Goal: Information Seeking & Learning: Learn about a topic

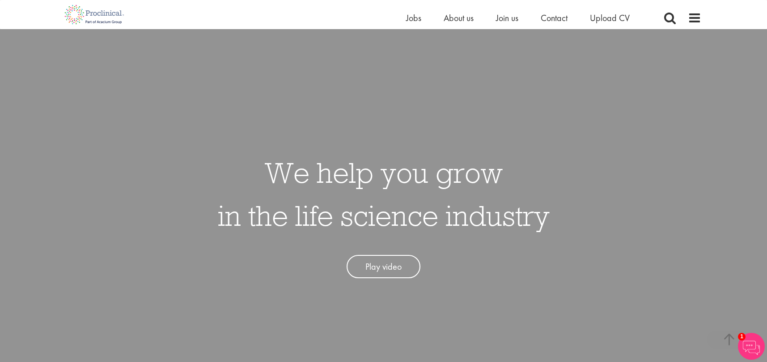
scroll to position [1063, 0]
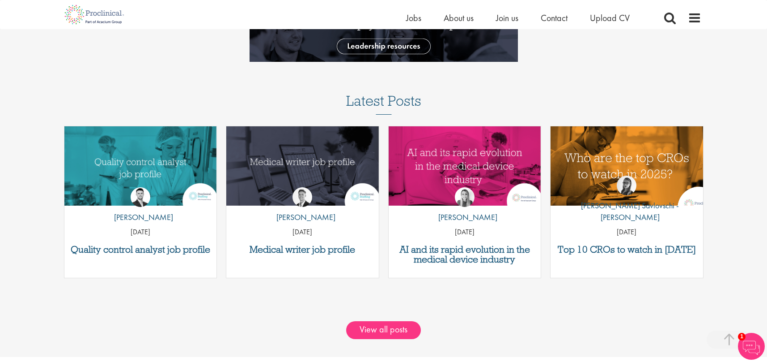
click at [646, 170] on img "Link to a post" at bounding box center [627, 165] width 183 height 95
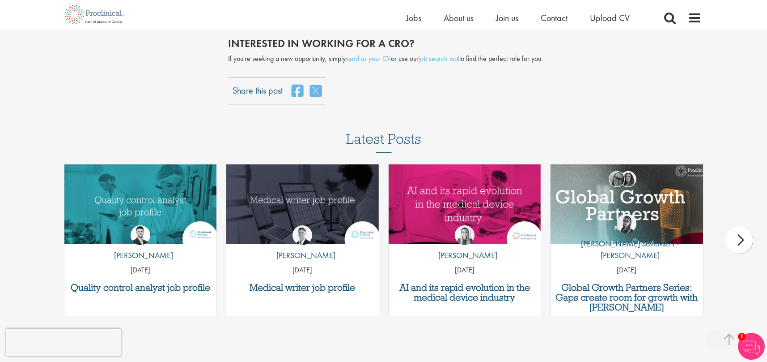
scroll to position [2307, 0]
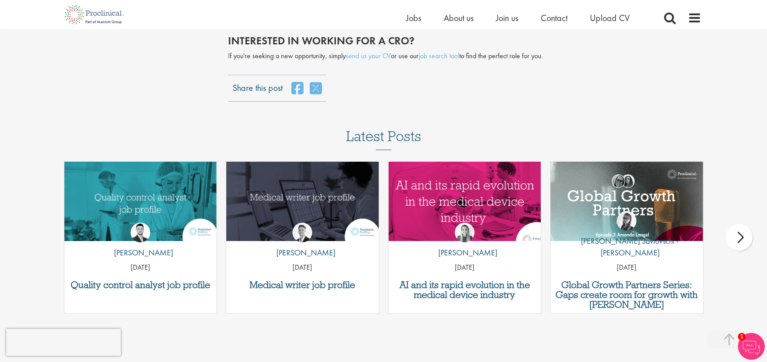
click at [473, 177] on img "Link to a post" at bounding box center [464, 200] width 183 height 95
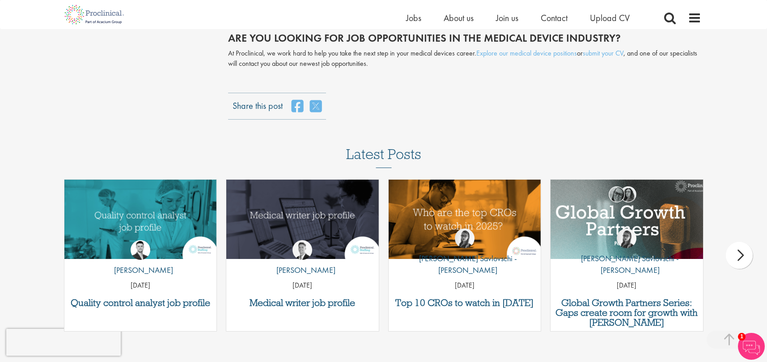
scroll to position [1650, 0]
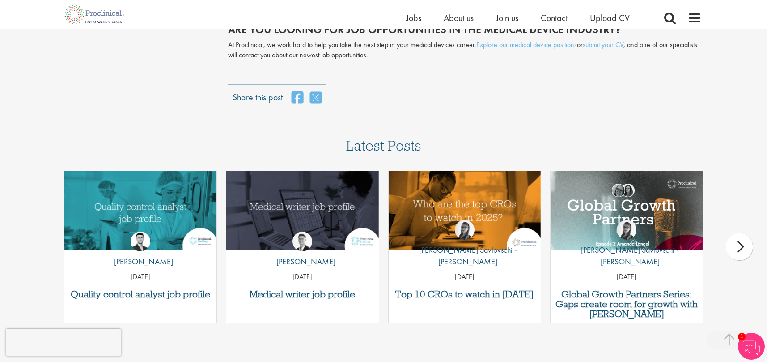
click at [734, 233] on div "next" at bounding box center [739, 246] width 27 height 27
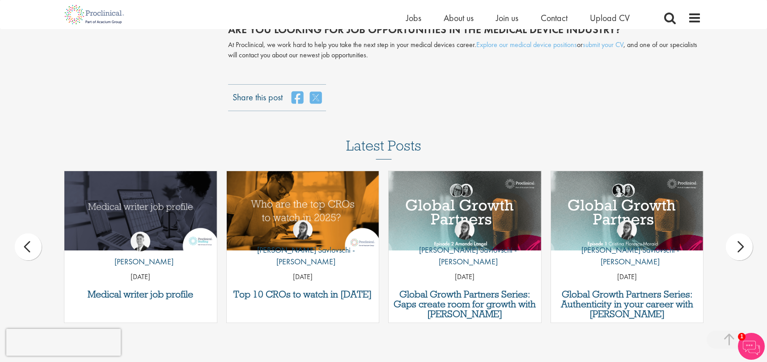
click at [734, 233] on div "next" at bounding box center [739, 246] width 27 height 27
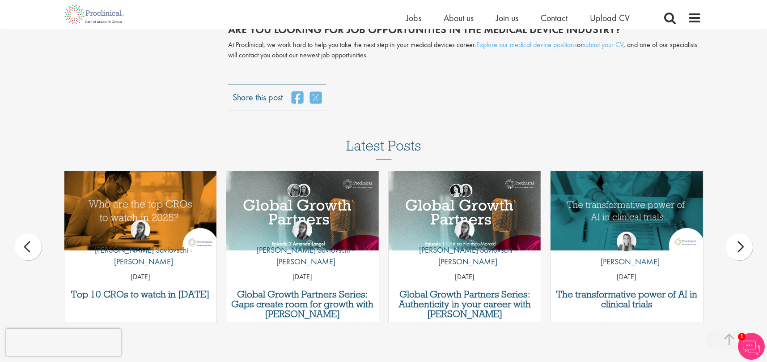
click at [734, 233] on div "next" at bounding box center [739, 246] width 27 height 27
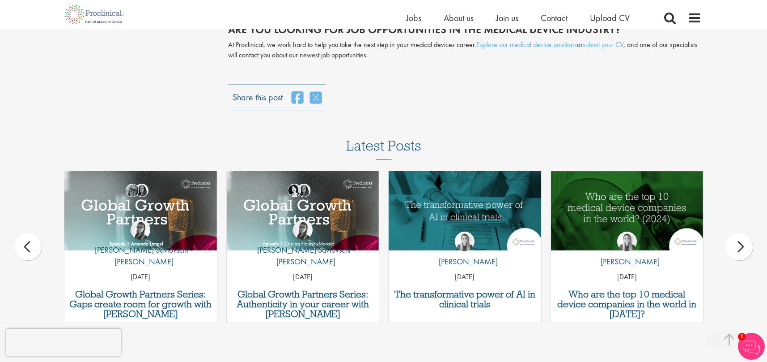
click at [734, 233] on div "next" at bounding box center [739, 246] width 27 height 27
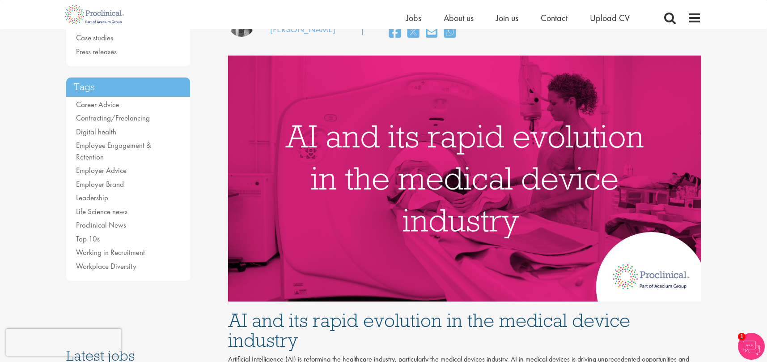
scroll to position [0, 0]
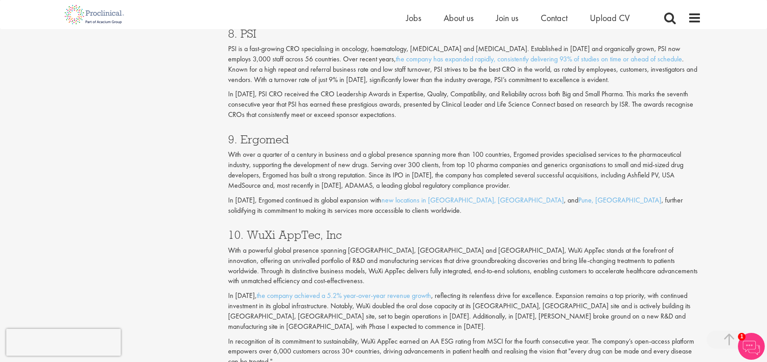
scroll to position [1891, 0]
